Goal: Transaction & Acquisition: Download file/media

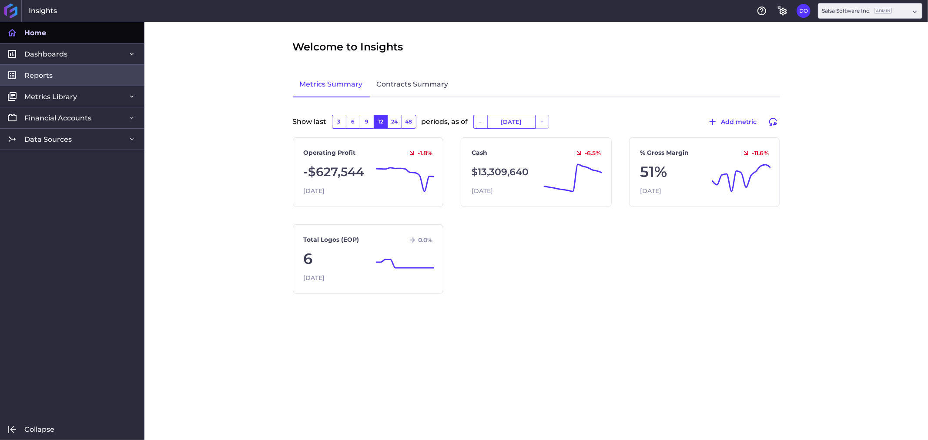
click at [57, 83] on link "Reports" at bounding box center [72, 74] width 144 height 21
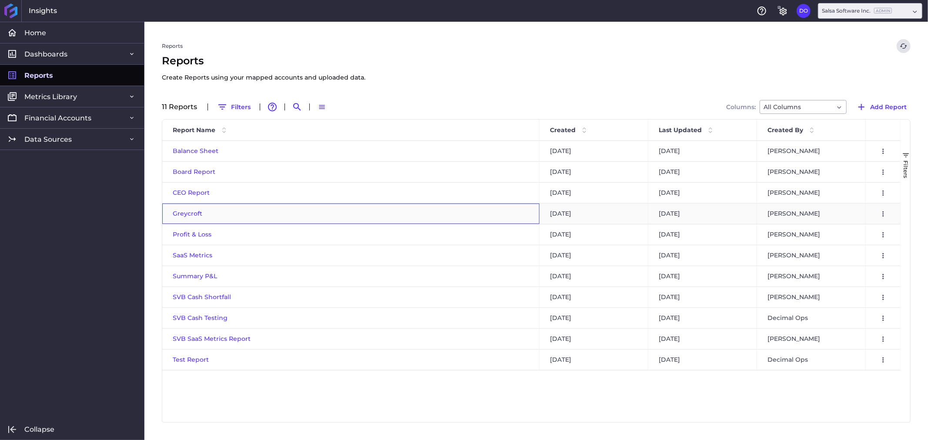
click at [189, 214] on span "Greycroft" at bounding box center [188, 214] width 30 height 8
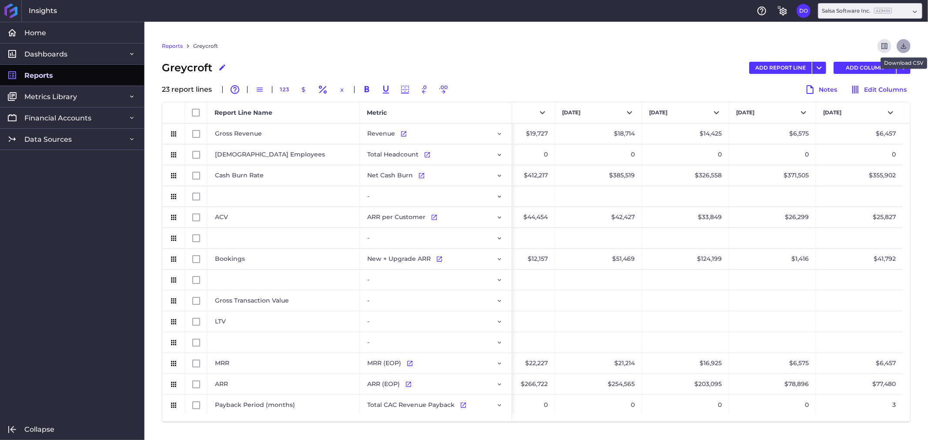
click at [901, 46] on icon "Download" at bounding box center [904, 46] width 8 height 8
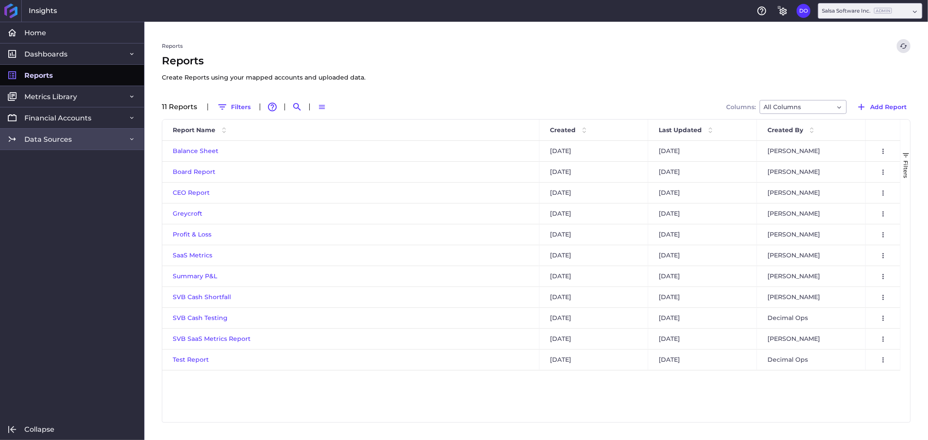
click at [57, 135] on span "Data Sources" at bounding box center [47, 139] width 47 height 9
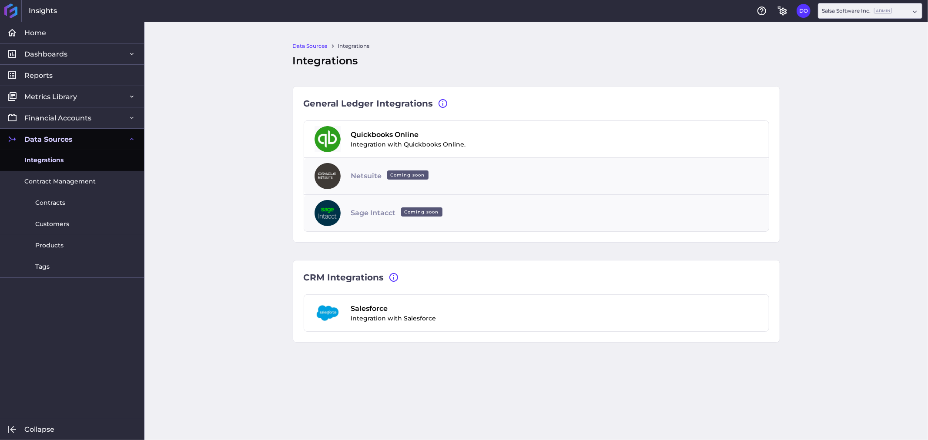
click at [59, 160] on span "Integrations" at bounding box center [43, 160] width 39 height 9
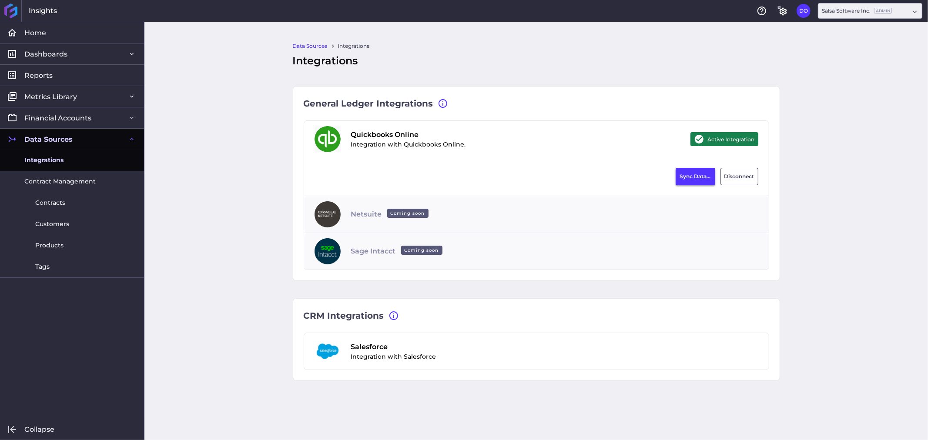
click at [695, 174] on button "Sync Data..." at bounding box center [696, 176] width 40 height 17
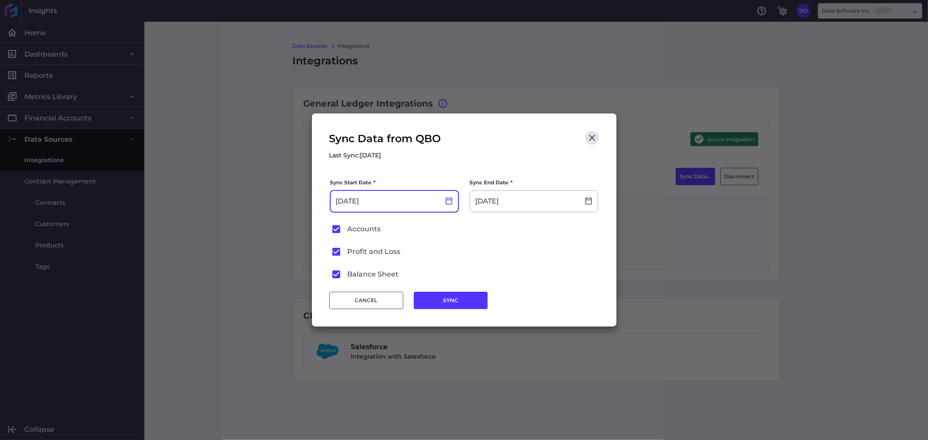
click at [447, 200] on icon at bounding box center [449, 201] width 7 height 7
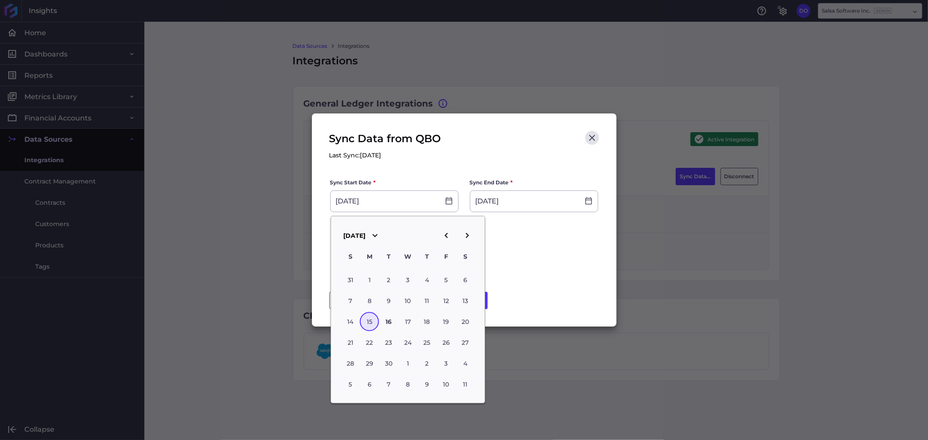
click at [444, 232] on icon "button" at bounding box center [446, 236] width 10 height 10
click at [425, 361] on div "31" at bounding box center [426, 363] width 19 height 19
type input "[DATE]"
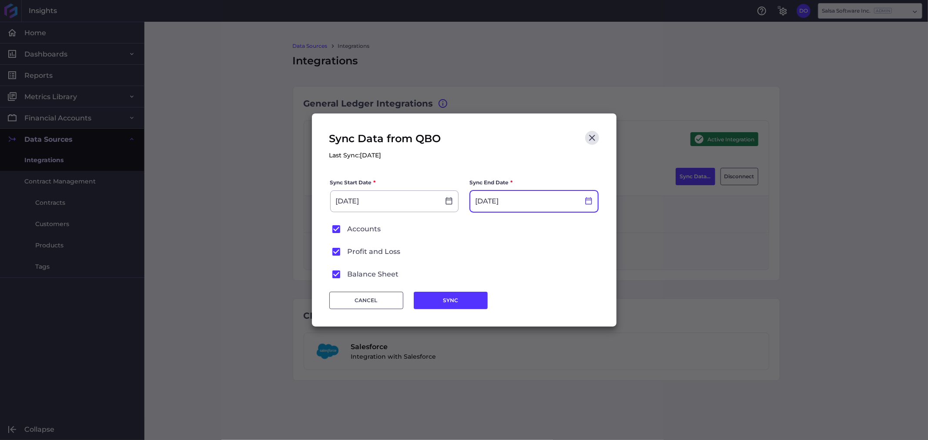
click at [589, 201] on icon at bounding box center [589, 201] width 8 height 8
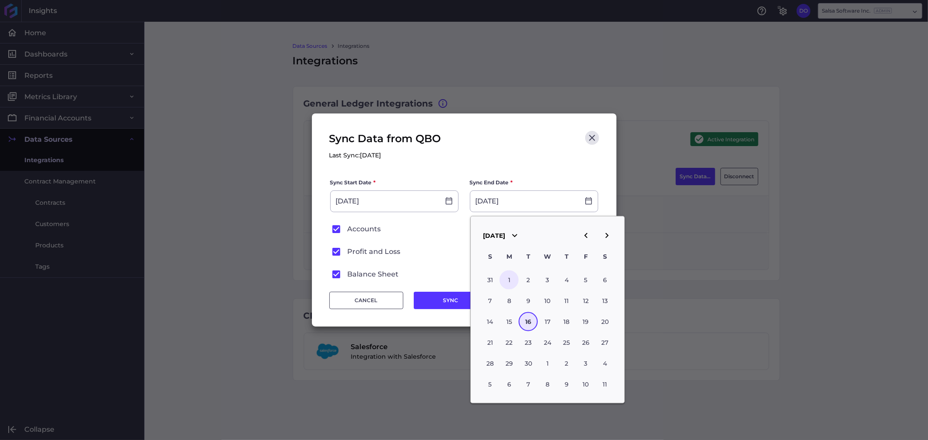
click at [508, 279] on div "1" at bounding box center [509, 280] width 19 height 19
type input "[DATE]"
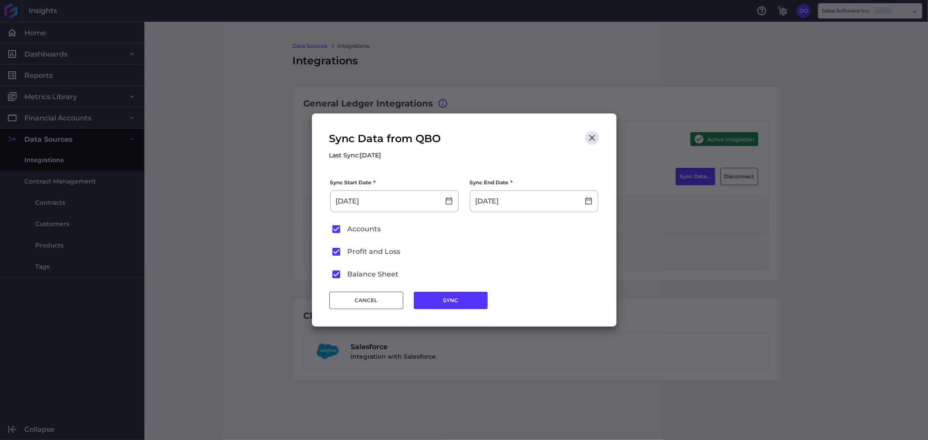
click at [436, 299] on button "SYNC" at bounding box center [451, 300] width 74 height 17
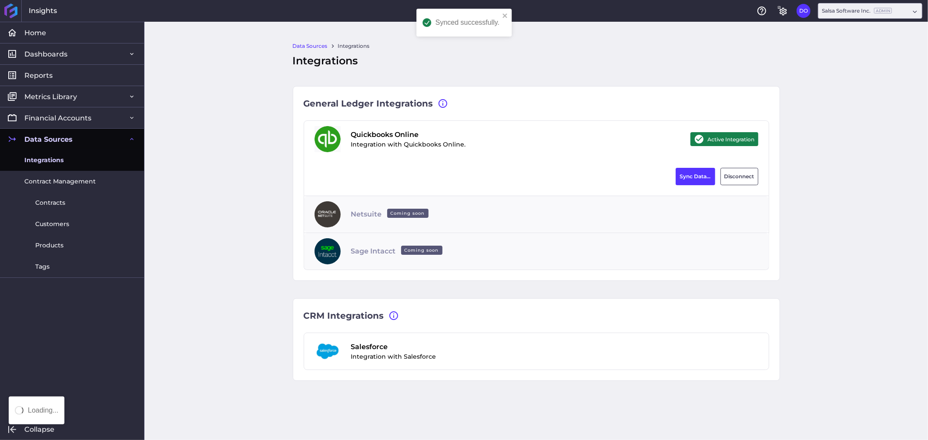
type input "[DATE]"
click at [699, 179] on button "Sync Data..." at bounding box center [696, 176] width 40 height 17
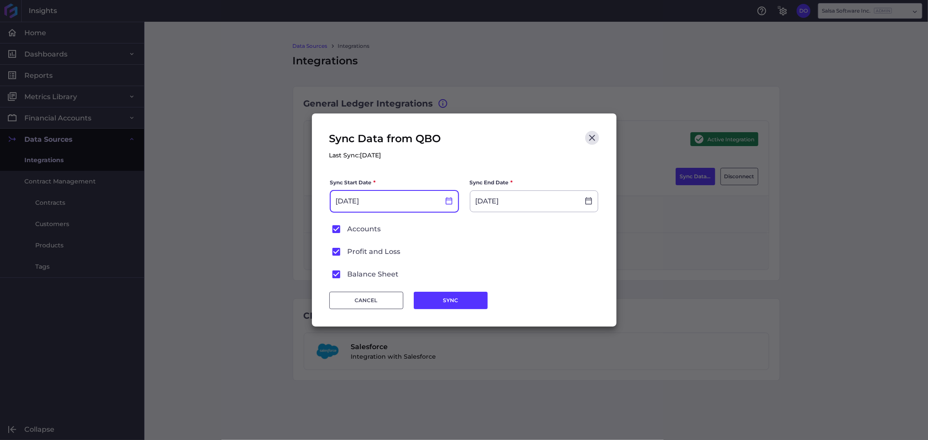
click at [447, 205] on icon at bounding box center [449, 201] width 7 height 7
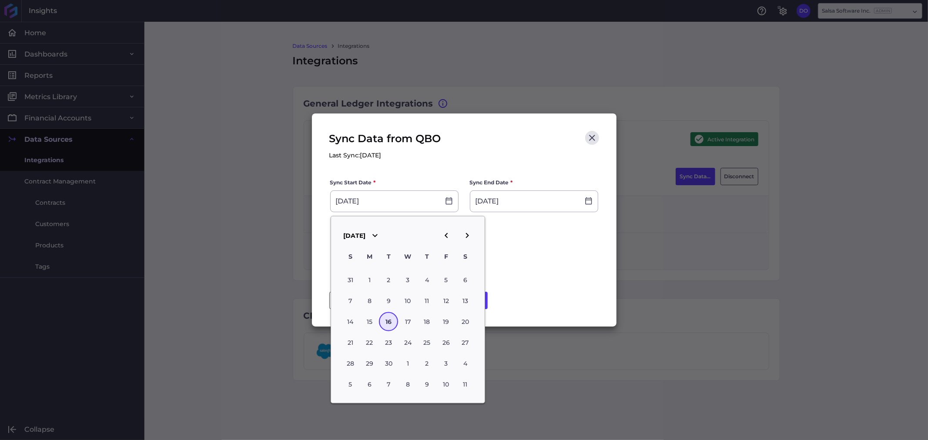
click at [442, 236] on icon "button" at bounding box center [446, 236] width 10 height 10
click at [426, 359] on div "31" at bounding box center [426, 363] width 19 height 19
type input "[DATE]"
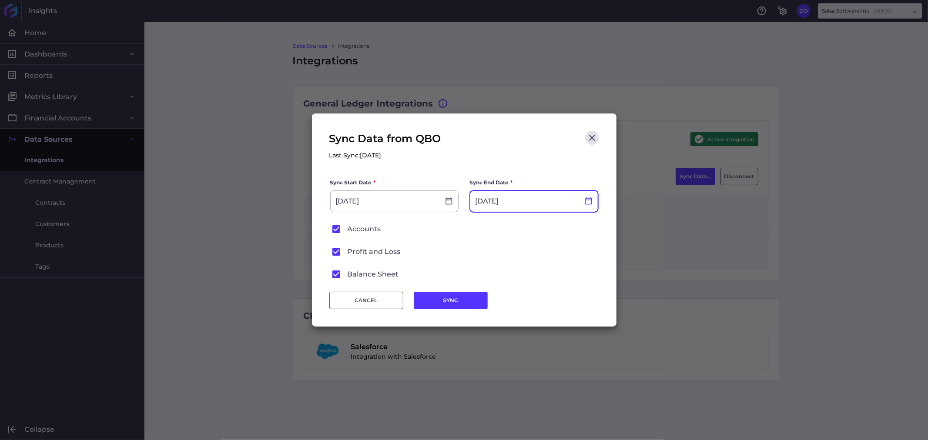
click at [590, 203] on icon at bounding box center [589, 201] width 8 height 8
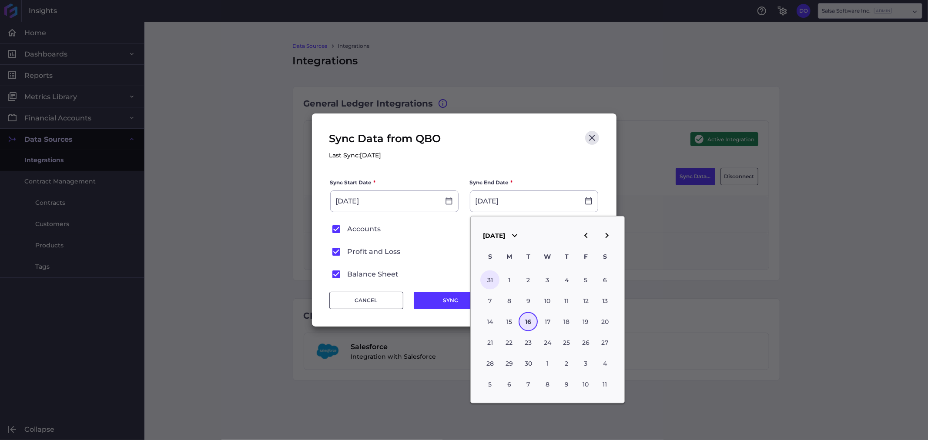
click at [498, 284] on div "31" at bounding box center [490, 280] width 19 height 19
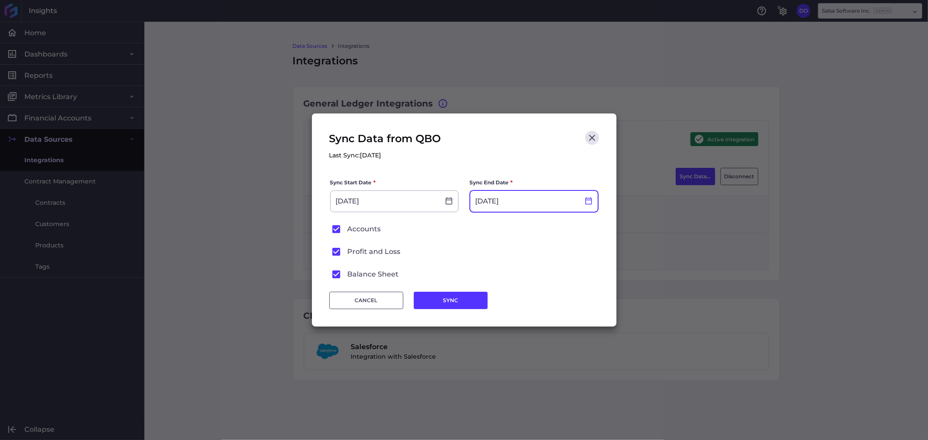
click at [585, 202] on icon at bounding box center [588, 201] width 7 height 7
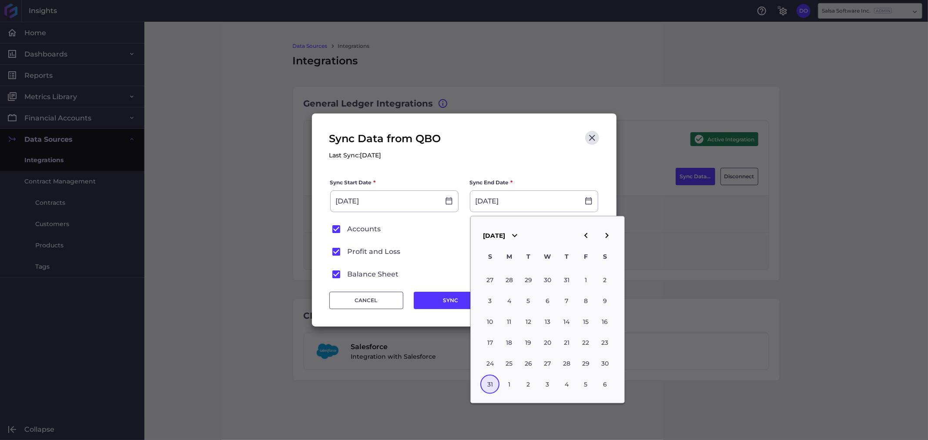
click at [607, 239] on icon "button" at bounding box center [607, 236] width 10 height 10
click at [507, 279] on div "1" at bounding box center [509, 280] width 19 height 19
type input "[DATE]"
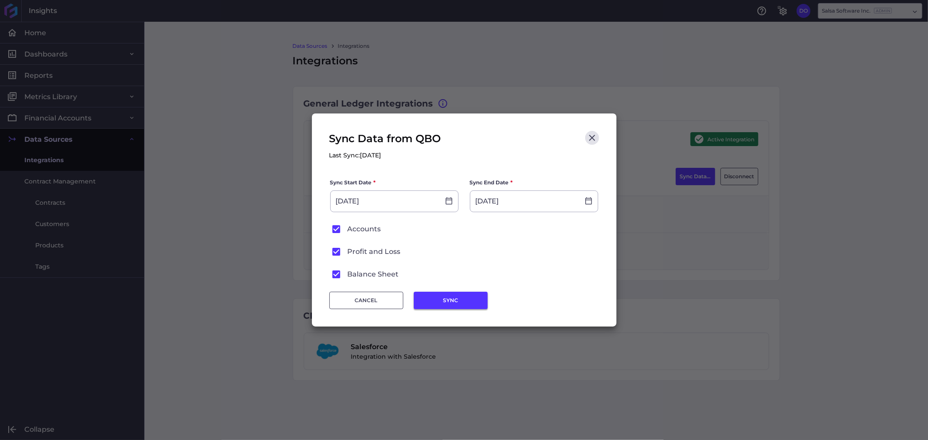
click at [431, 298] on button "SYNC" at bounding box center [451, 300] width 74 height 17
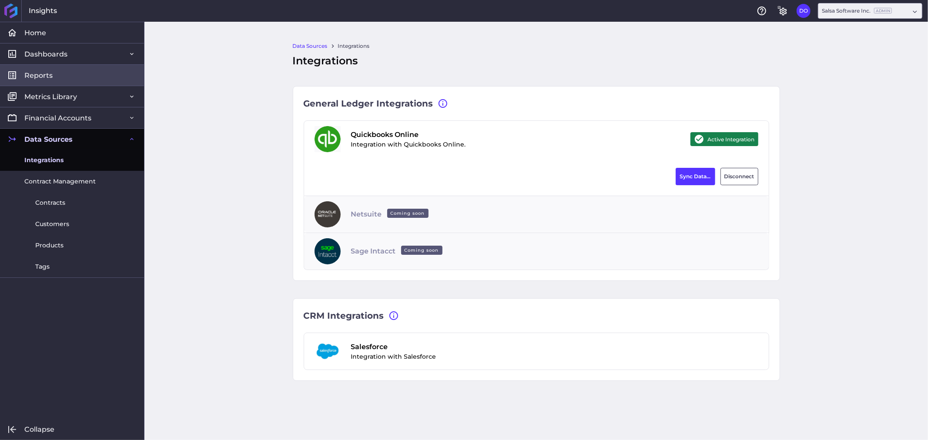
click at [53, 80] on link "Reports" at bounding box center [72, 74] width 144 height 21
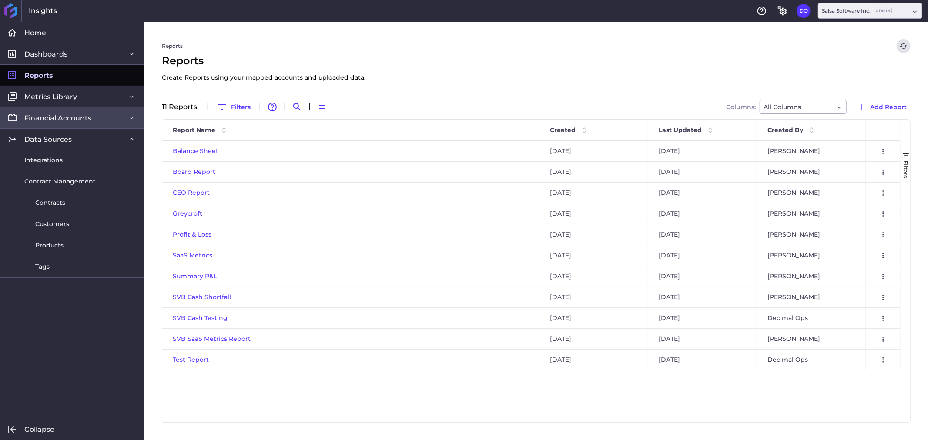
click at [73, 120] on span "Financial Accounts" at bounding box center [57, 118] width 67 height 9
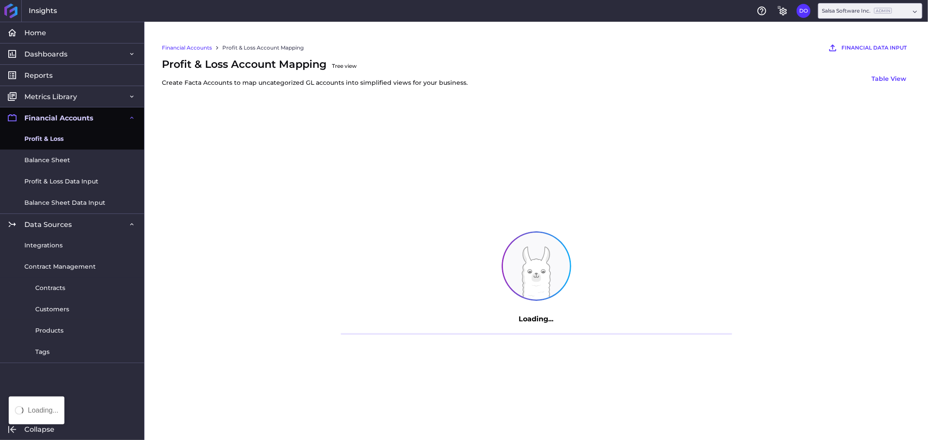
click at [41, 137] on span "Profit & Loss" at bounding box center [43, 138] width 39 height 9
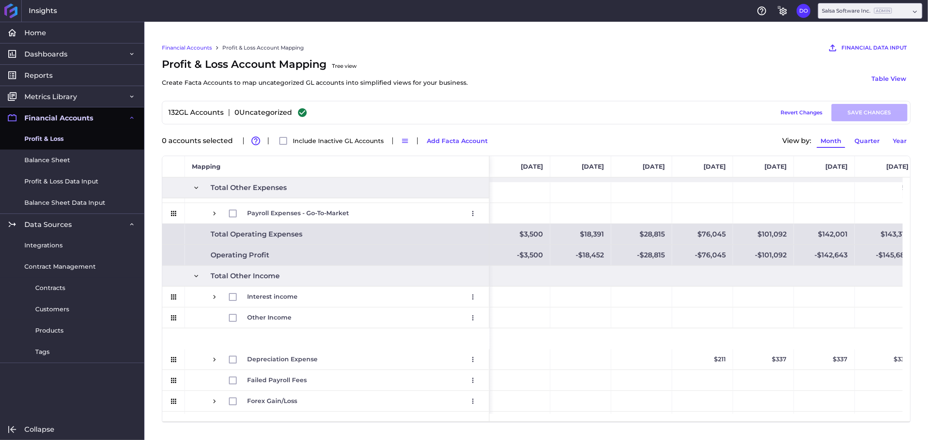
scroll to position [1142, 0]
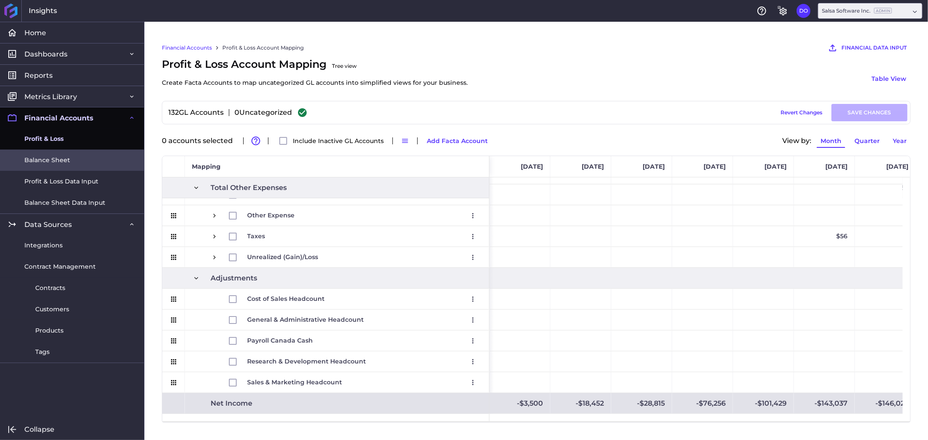
click at [67, 159] on span "Balance Sheet" at bounding box center [47, 160] width 46 height 9
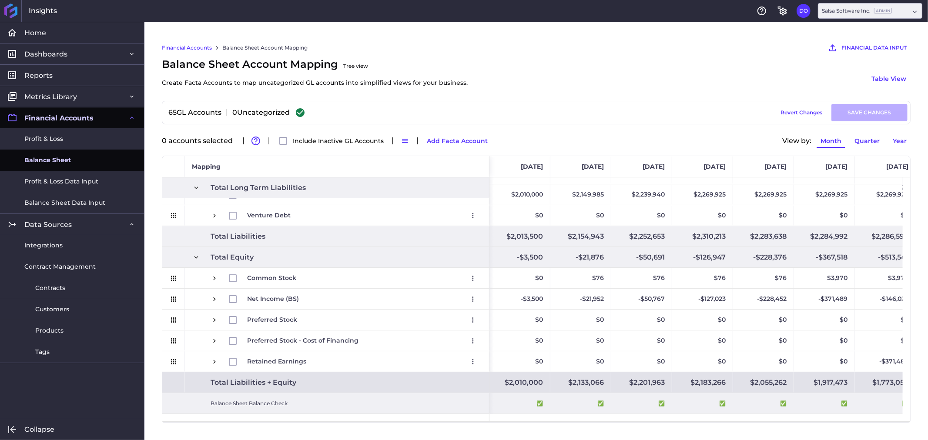
scroll to position [704, 0]
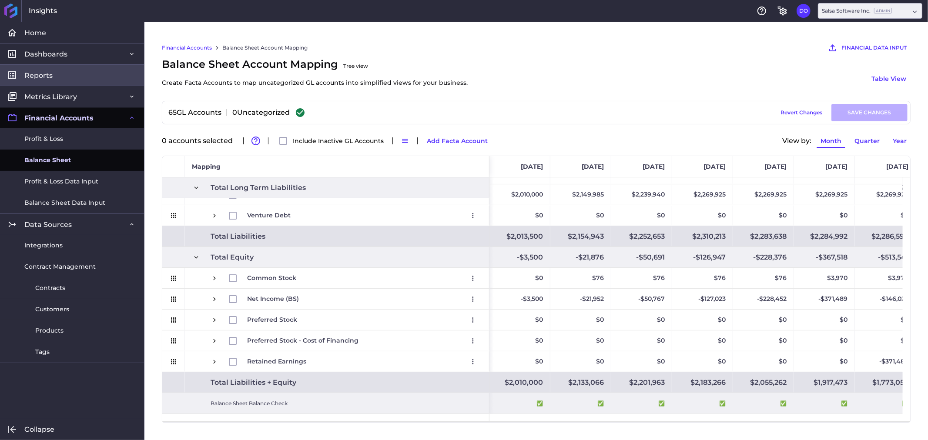
click at [51, 73] on span "Reports" at bounding box center [38, 75] width 28 height 9
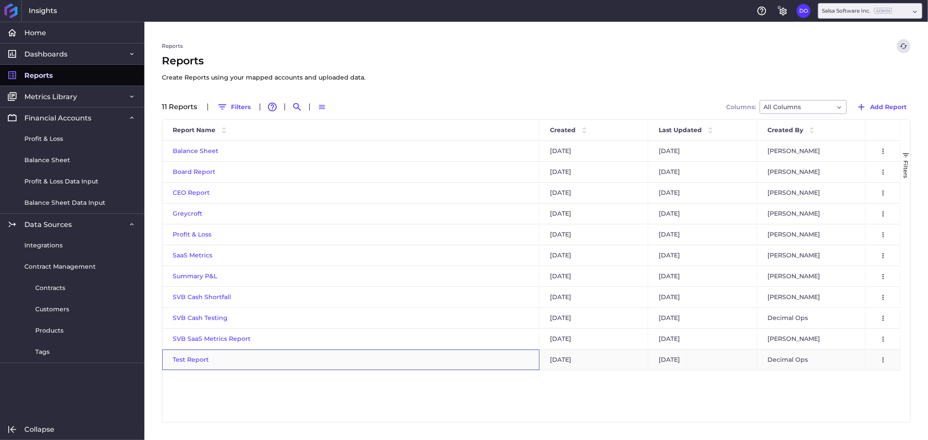
click at [194, 357] on span "Test Report" at bounding box center [191, 360] width 36 height 8
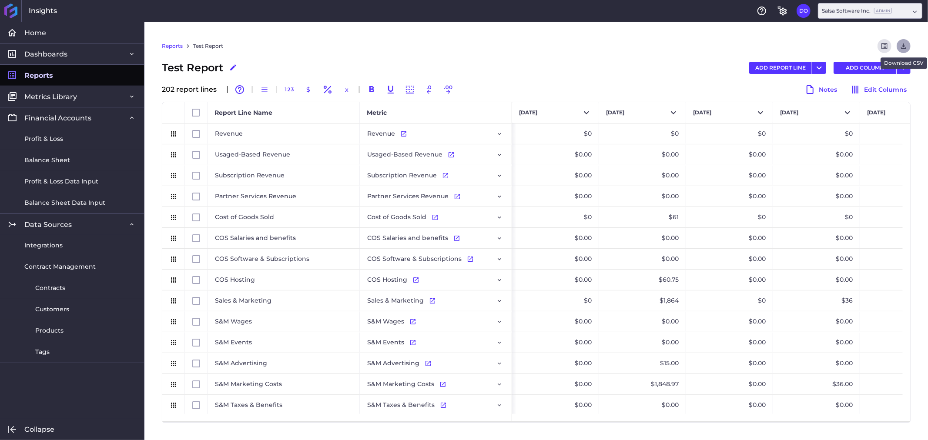
click at [909, 44] on button "Download" at bounding box center [904, 46] width 14 height 14
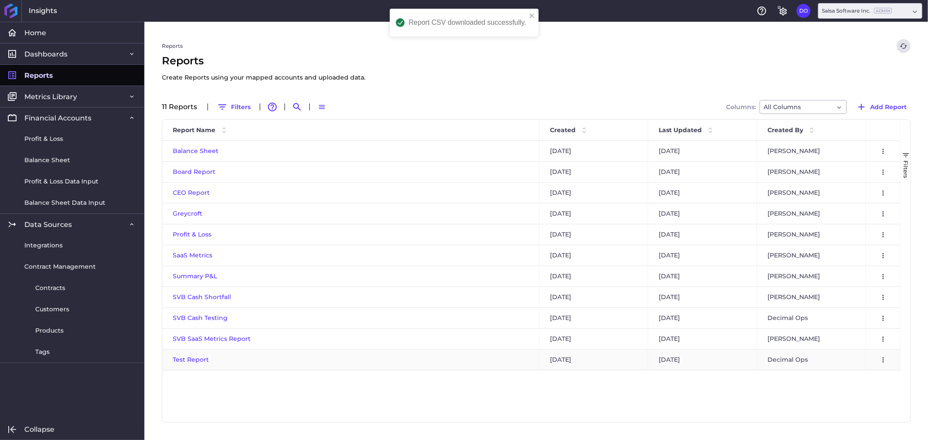
click at [187, 359] on span "Test Report" at bounding box center [191, 360] width 36 height 8
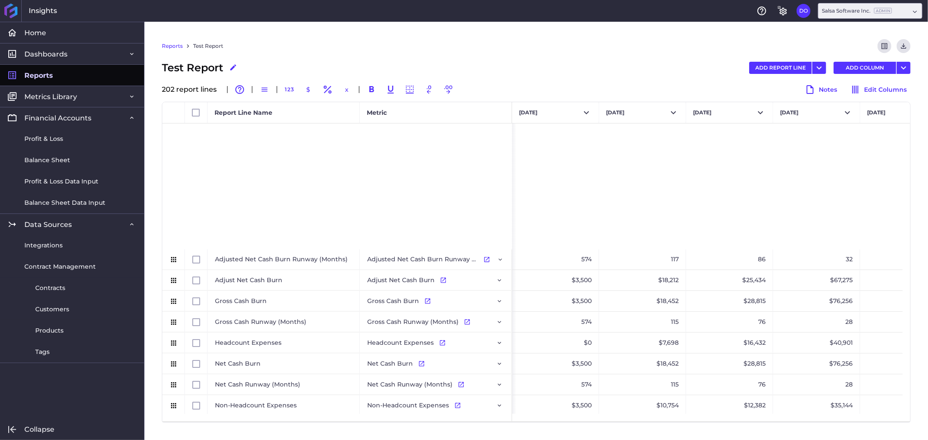
scroll to position [1257, 0]
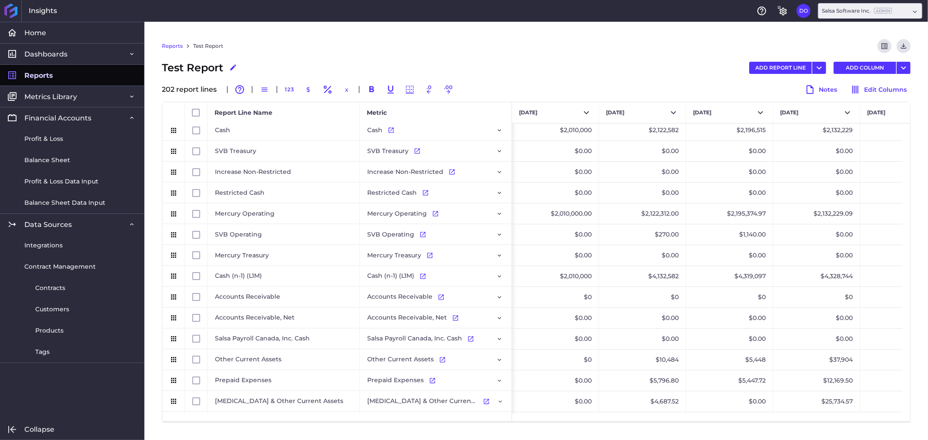
drag, startPoint x: 911, startPoint y: 223, endPoint x: 921, endPoint y: 342, distance: 118.8
click at [920, 373] on div "Reports Test Report Preview Report Download CSV Test Report Edit Report Name AD…" at bounding box center [536, 231] width 784 height 419
click at [901, 230] on div "$0.00" at bounding box center [903, 235] width 87 height 20
